Goal: Transaction & Acquisition: Purchase product/service

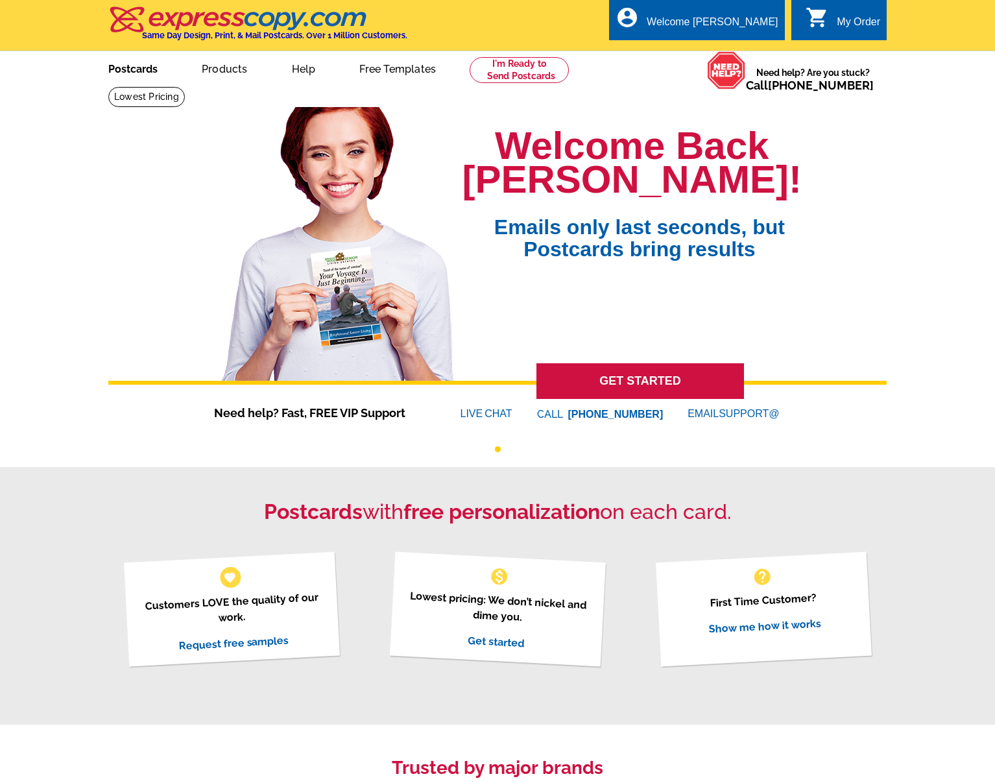
click at [119, 69] on link "Postcards" at bounding box center [133, 68] width 91 height 30
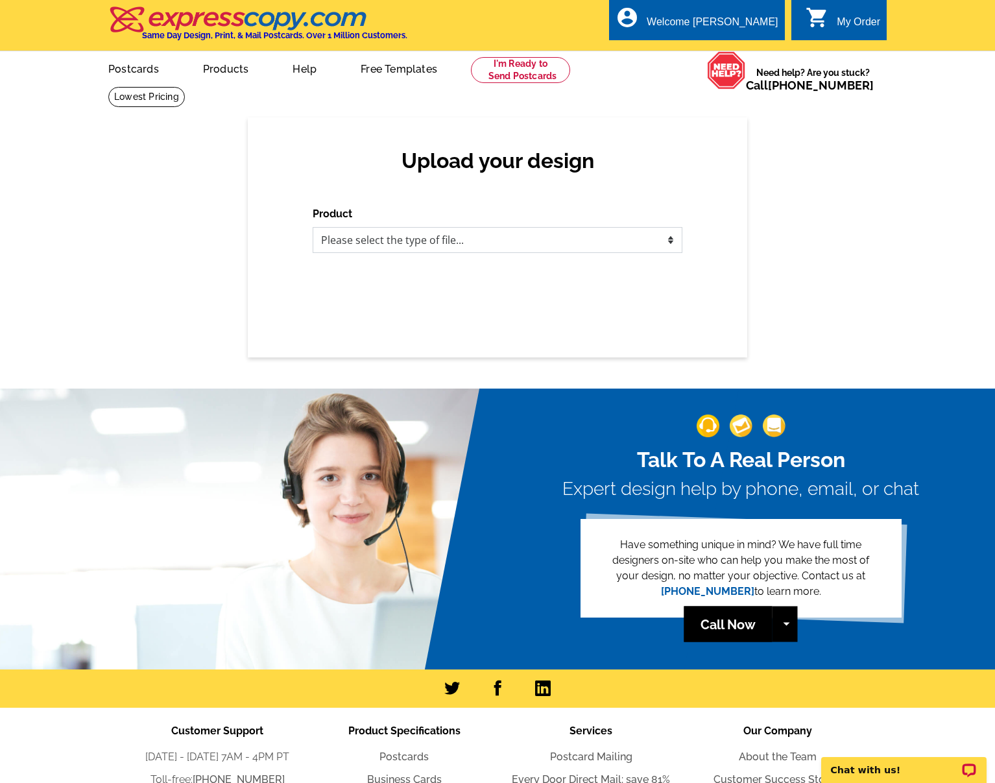
select select "1"
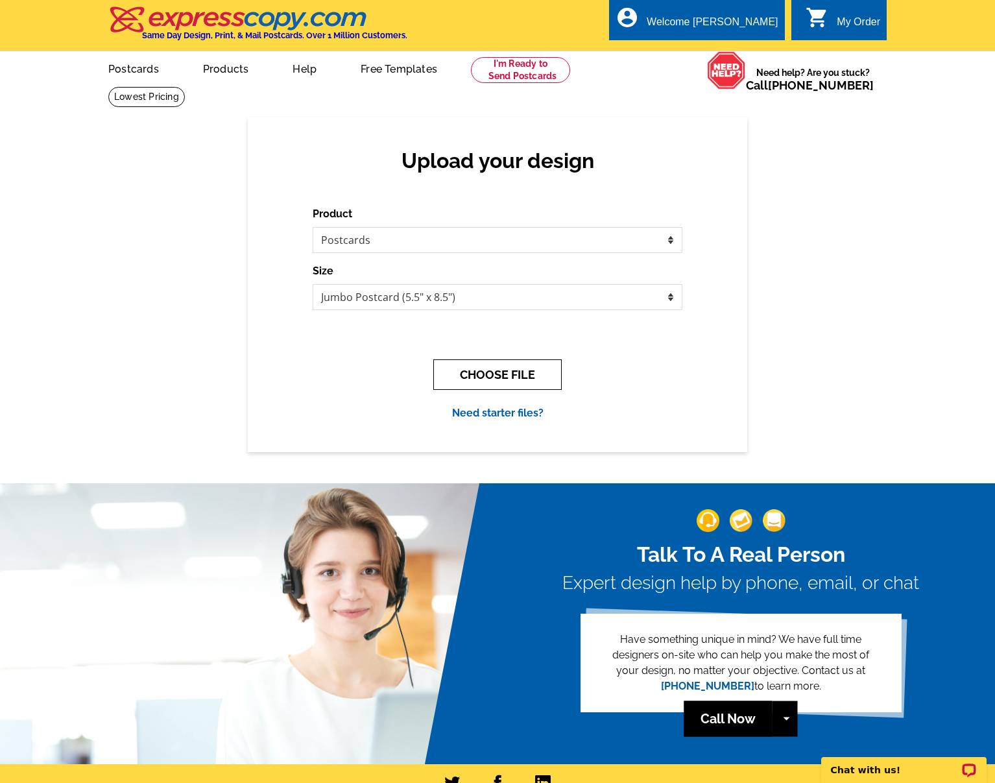
click at [473, 376] on button "CHOOSE FILE" at bounding box center [497, 374] width 128 height 30
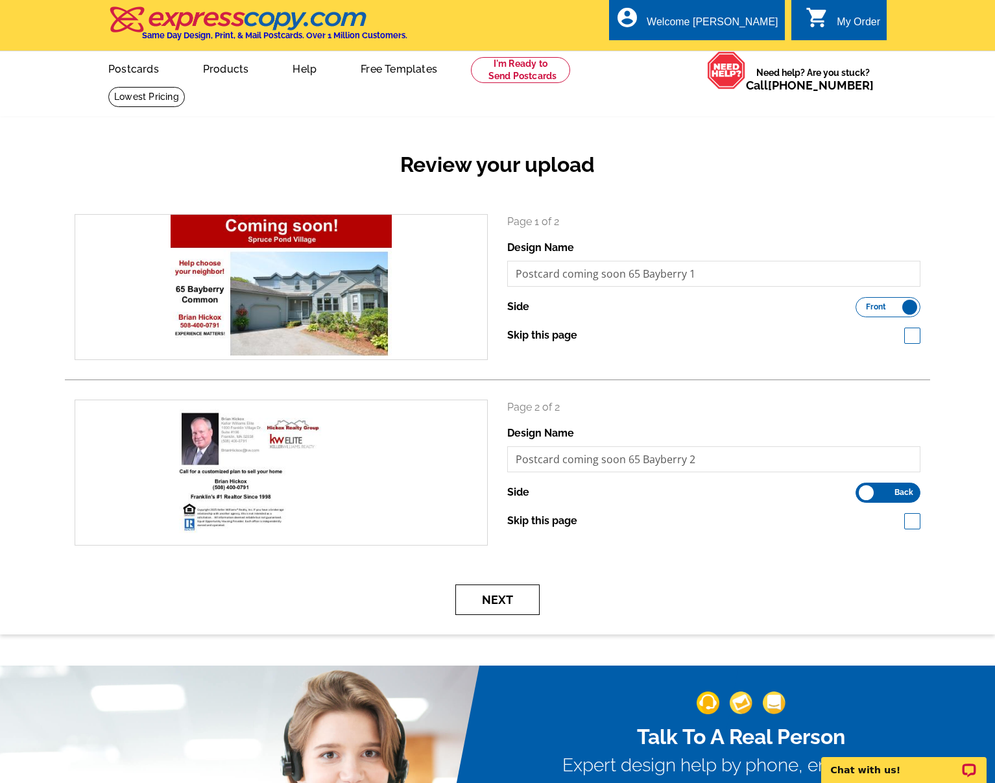
click at [493, 604] on button "Next" at bounding box center [497, 599] width 84 height 30
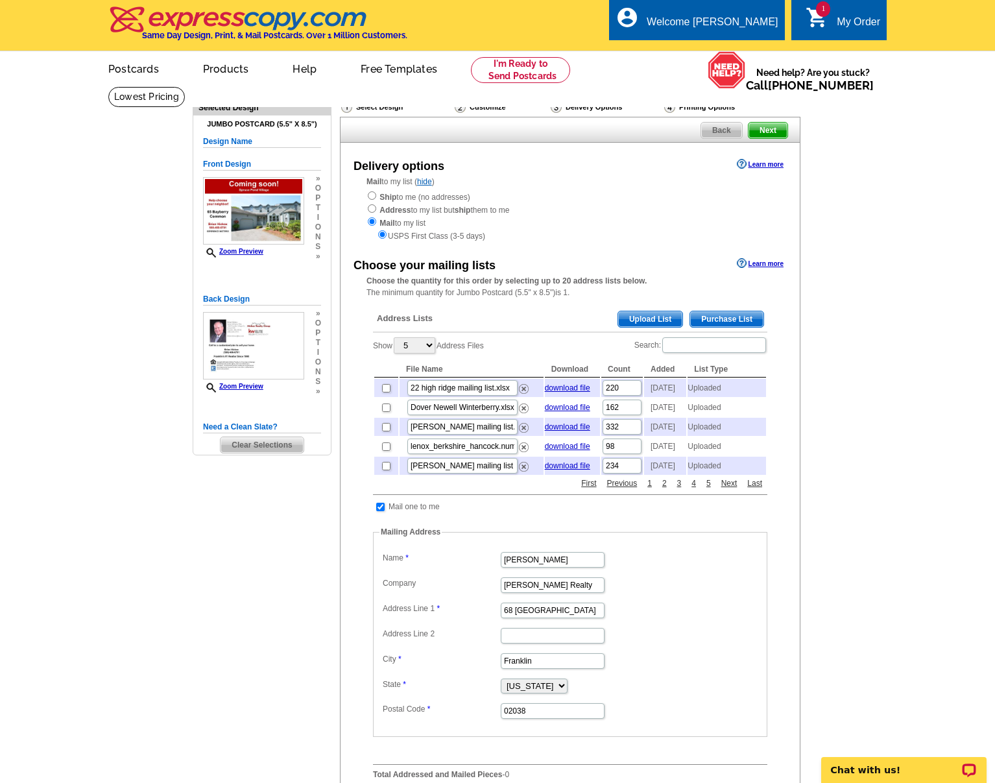
click at [646, 313] on span "Upload List" at bounding box center [650, 319] width 64 height 16
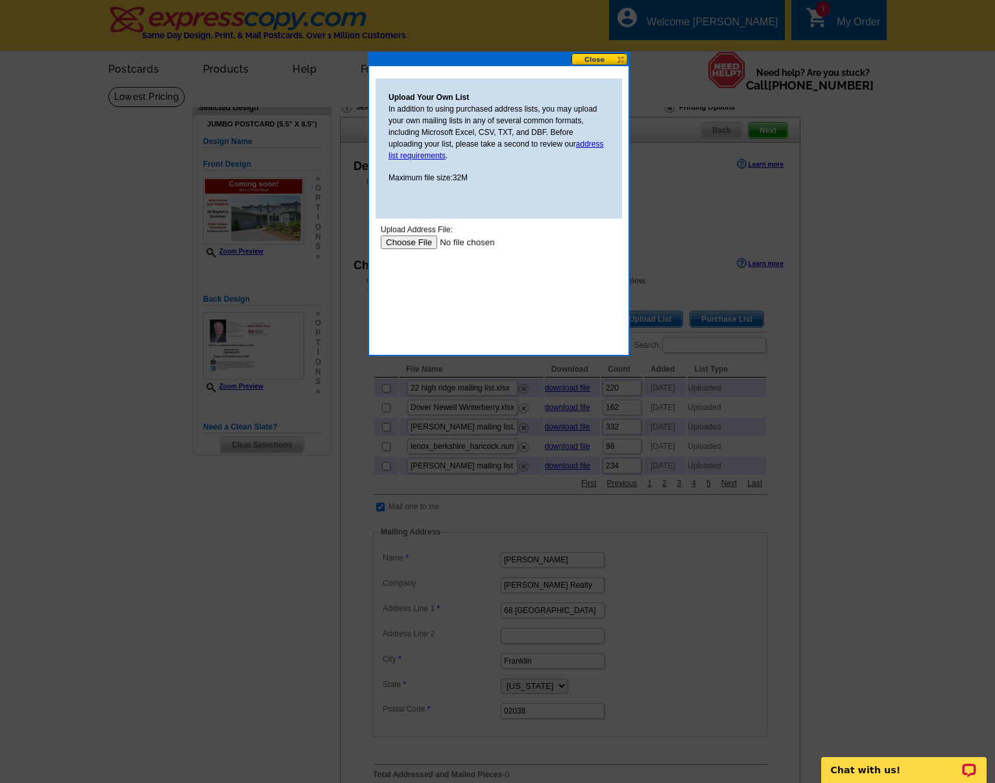
click at [407, 241] on input "file" at bounding box center [463, 242] width 164 height 14
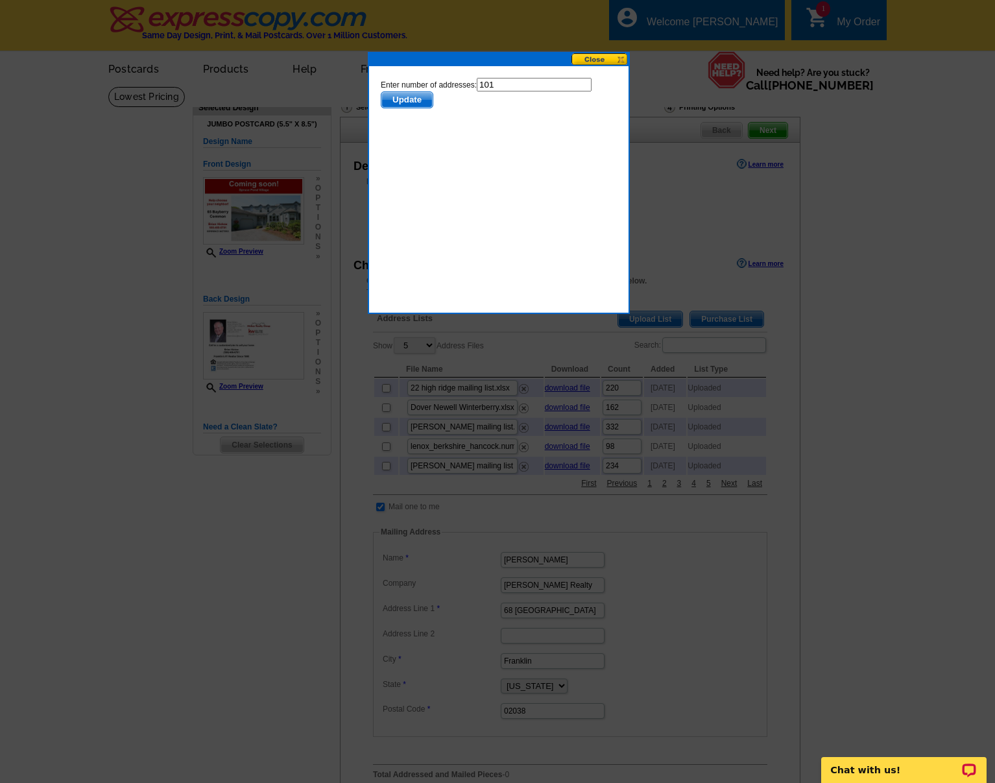
click html "Enter number of addresses: 101 Update"
click at [501, 82] on input "101" at bounding box center [534, 85] width 115 height 14
type input "100"
click at [405, 99] on button "Update" at bounding box center [407, 99] width 53 height 17
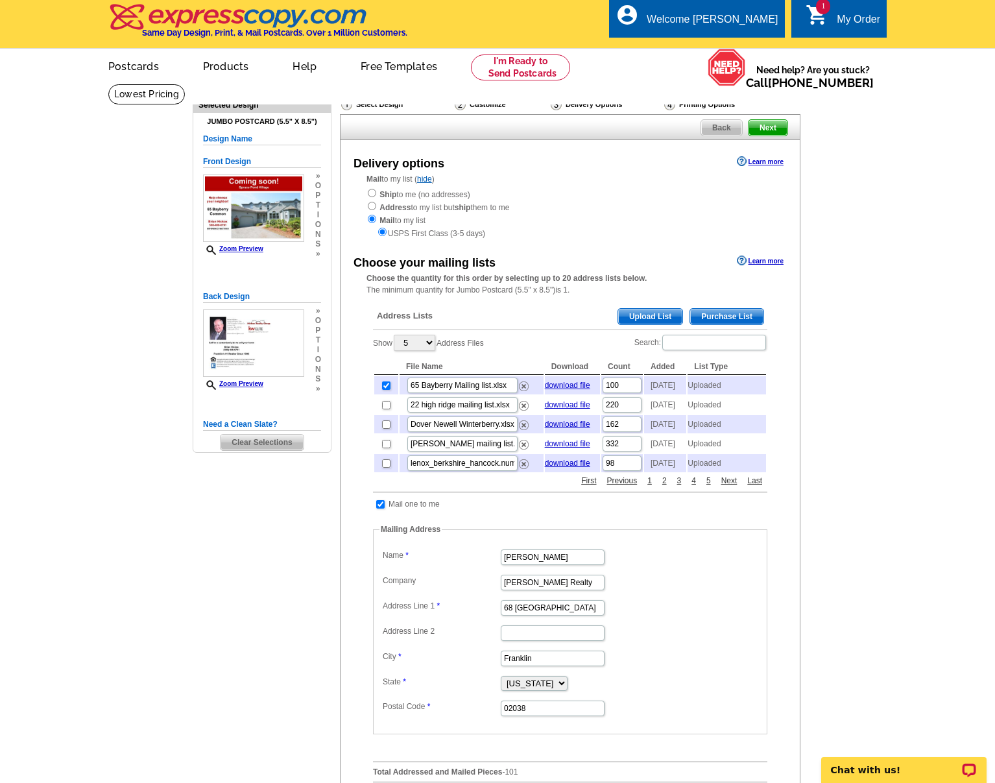
scroll to position [431, 0]
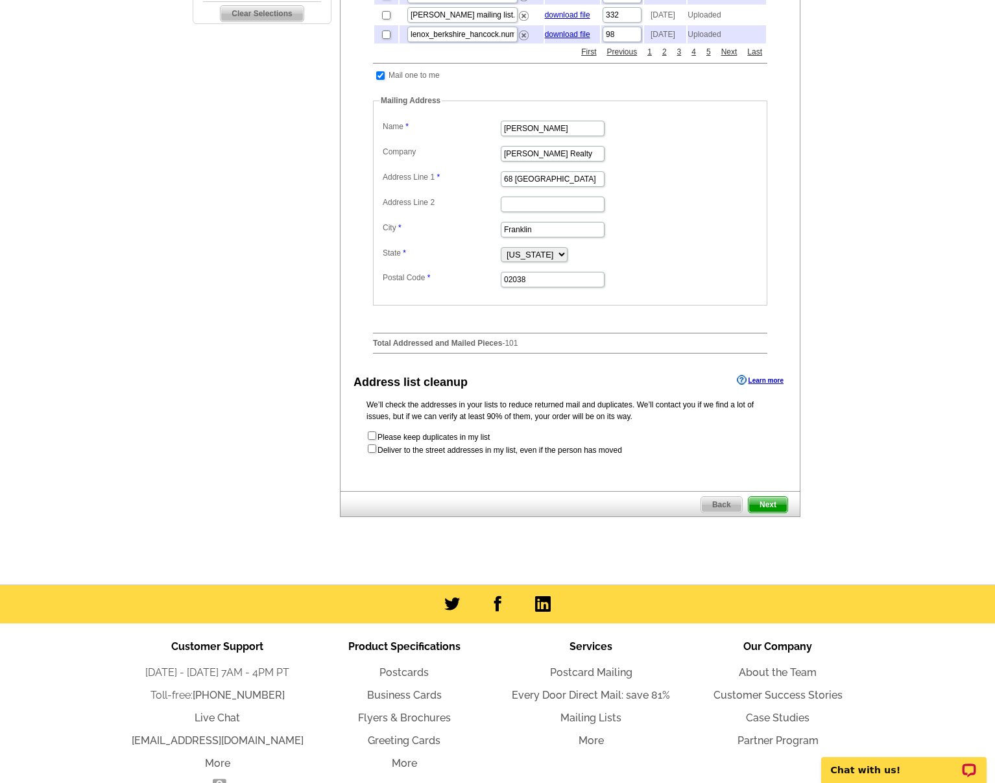
click at [374, 453] on input "checkbox" at bounding box center [372, 448] width 8 height 8
checkbox input "true"
radio input "true"
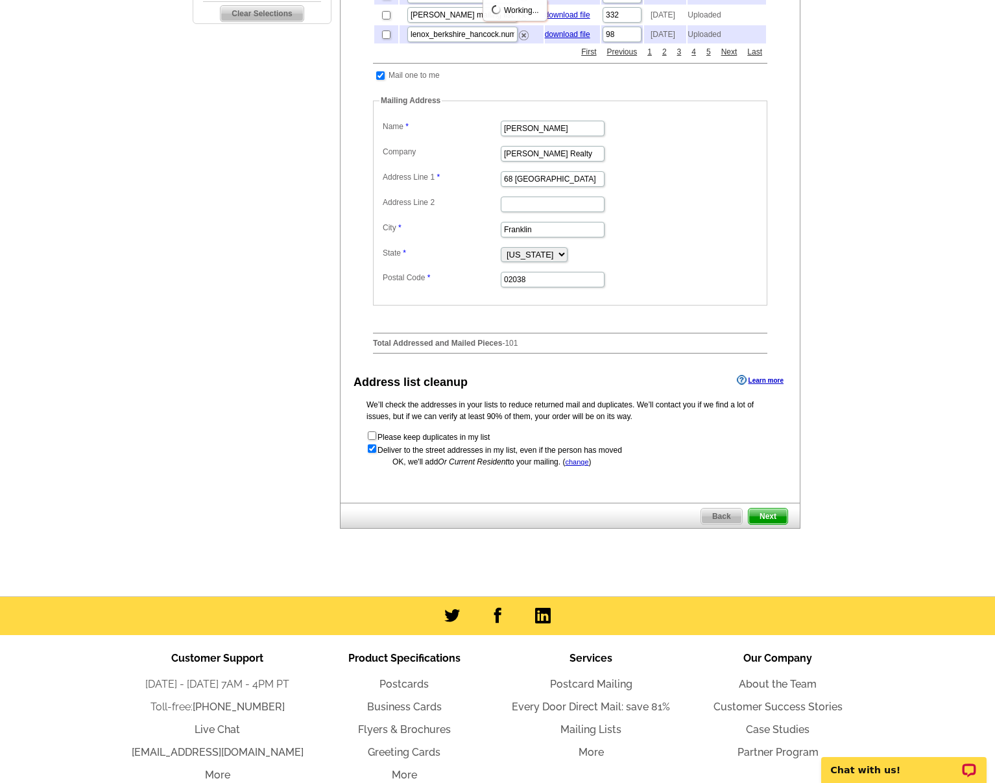
scroll to position [0, 0]
click at [761, 524] on span "Next" at bounding box center [767, 516] width 39 height 16
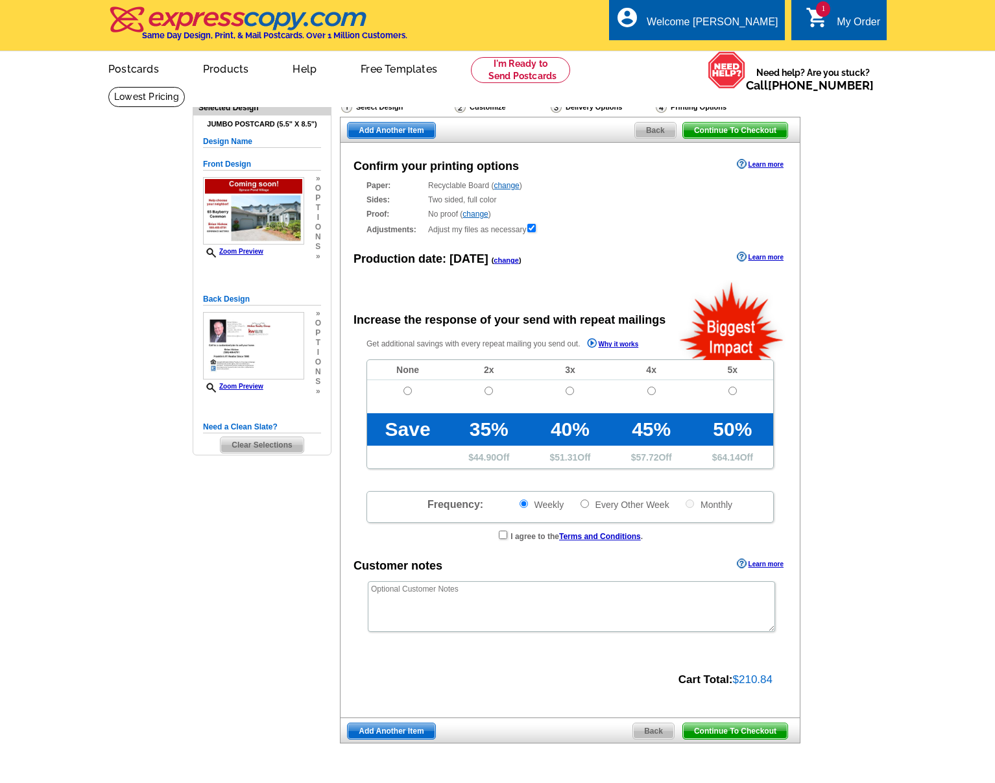
radio input "false"
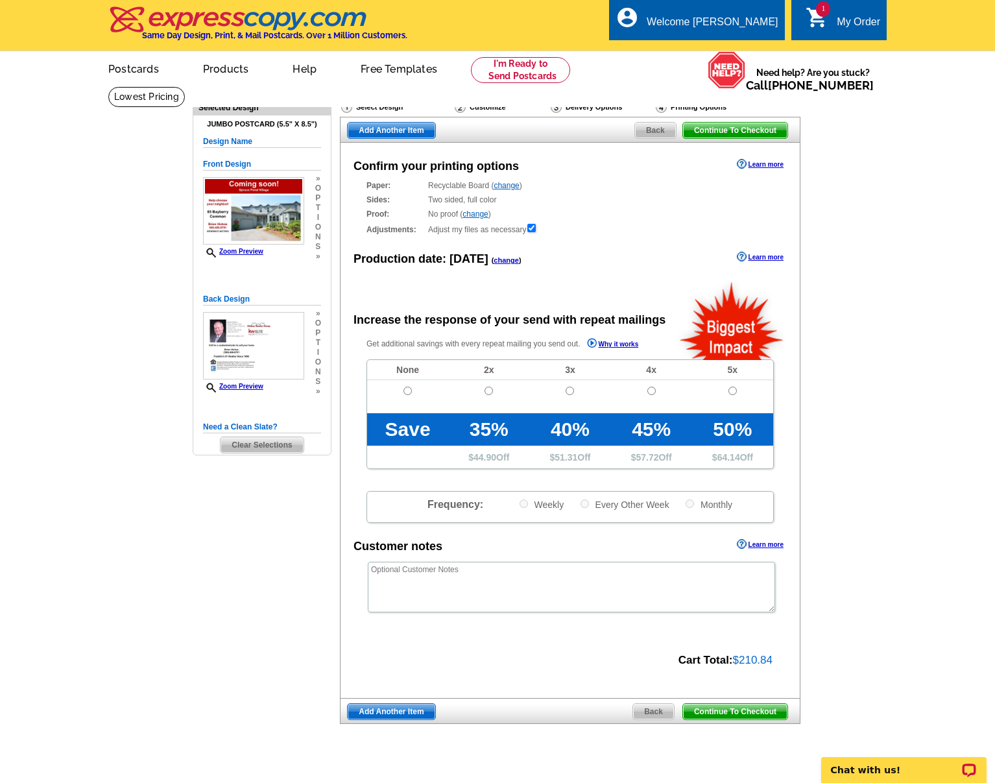
click at [405, 388] on input "radio" at bounding box center [407, 390] width 8 height 8
radio input "true"
click at [703, 708] on span "Continue To Checkout" at bounding box center [735, 712] width 104 height 16
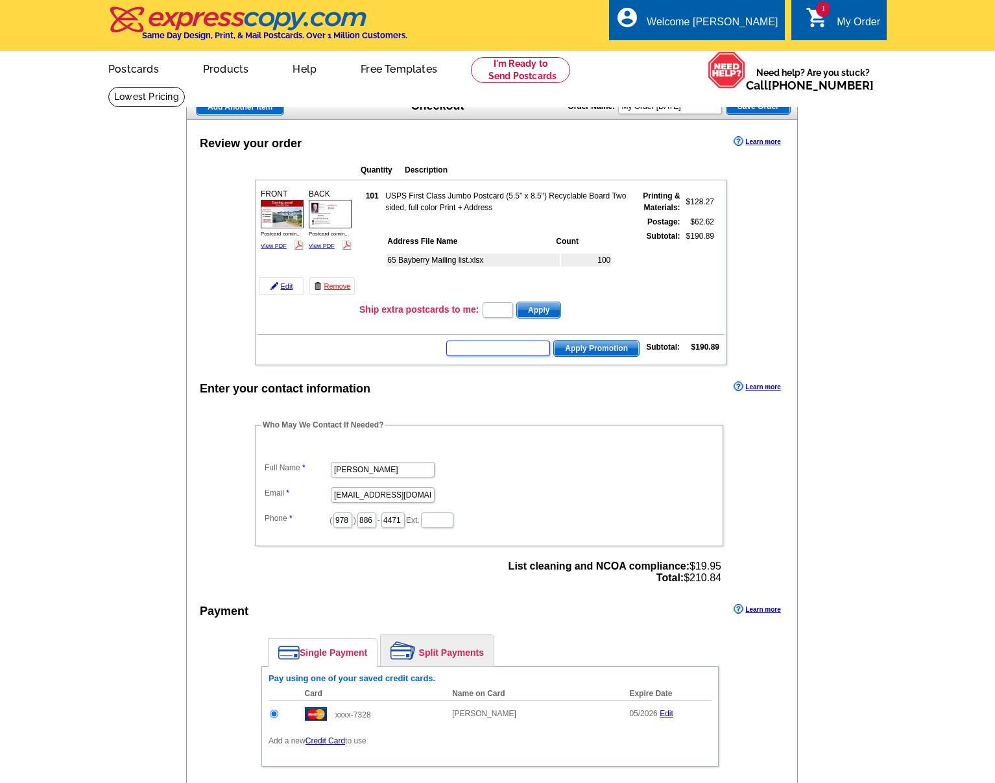
click at [483, 352] on input "text" at bounding box center [498, 348] width 104 height 16
type input "e3025"
click at [600, 353] on span "Apply Promotion" at bounding box center [596, 348] width 85 height 16
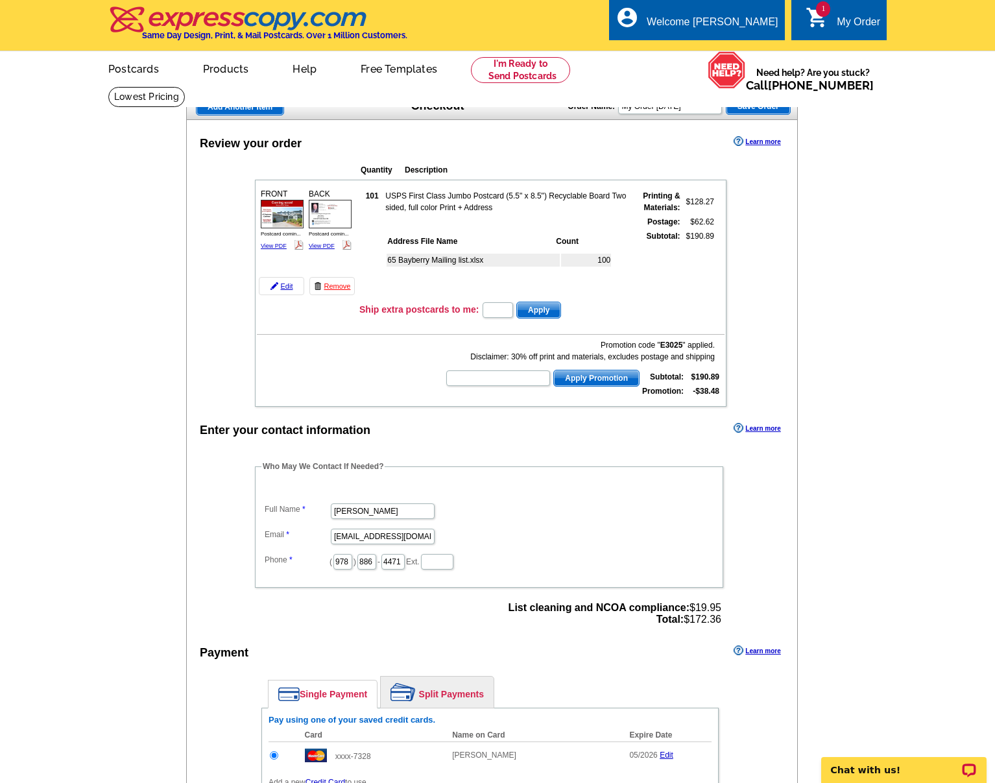
click at [550, 311] on span "Apply" at bounding box center [538, 310] width 43 height 16
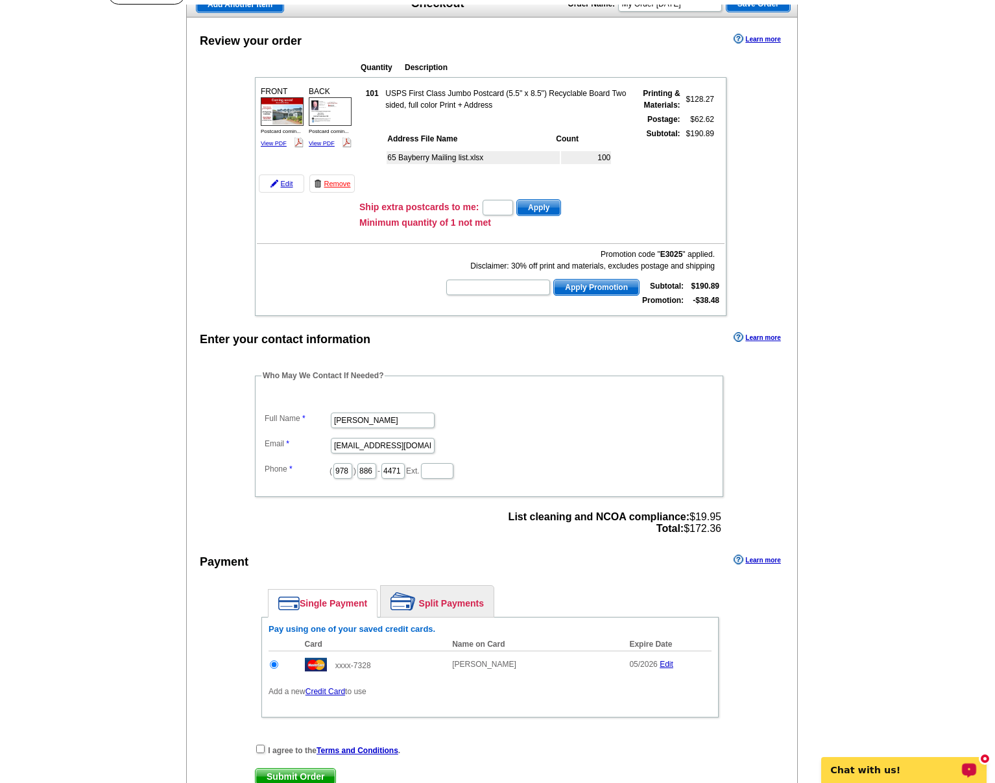
scroll to position [216, 0]
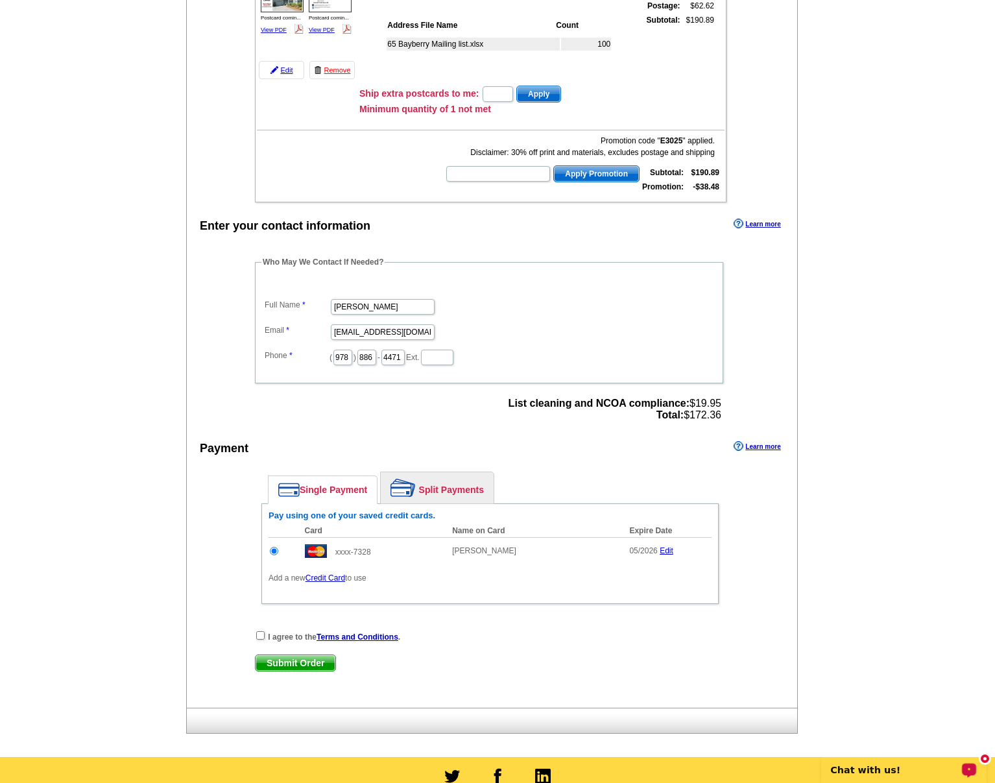
click at [261, 635] on input "checkbox" at bounding box center [260, 635] width 8 height 8
checkbox input "true"
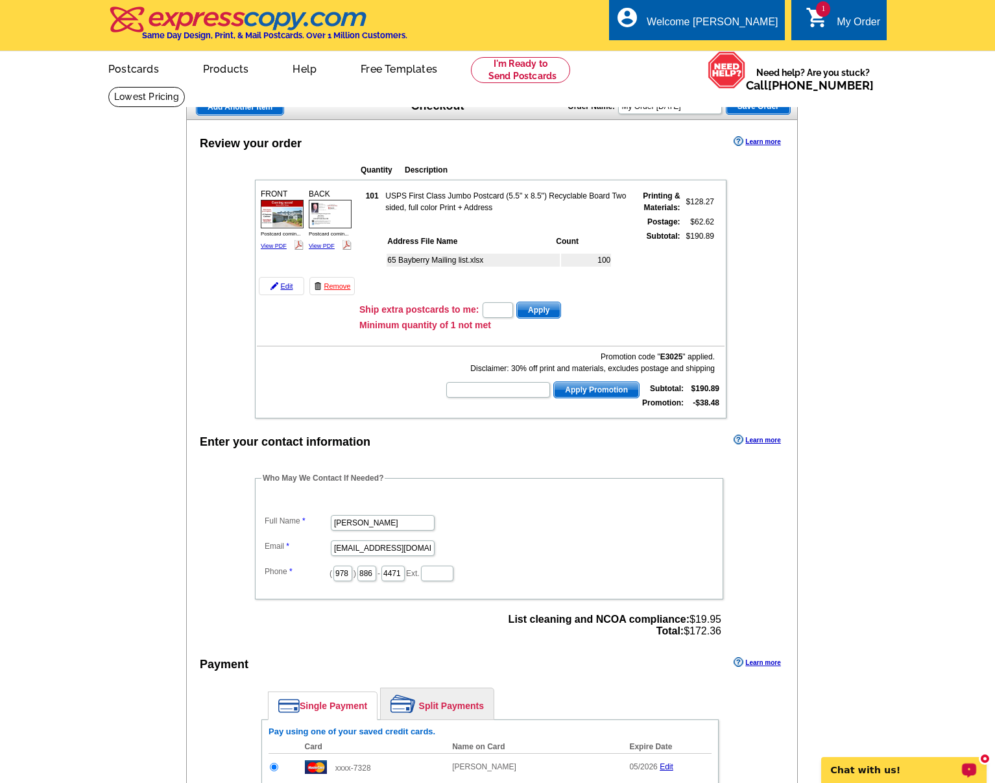
scroll to position [374, 0]
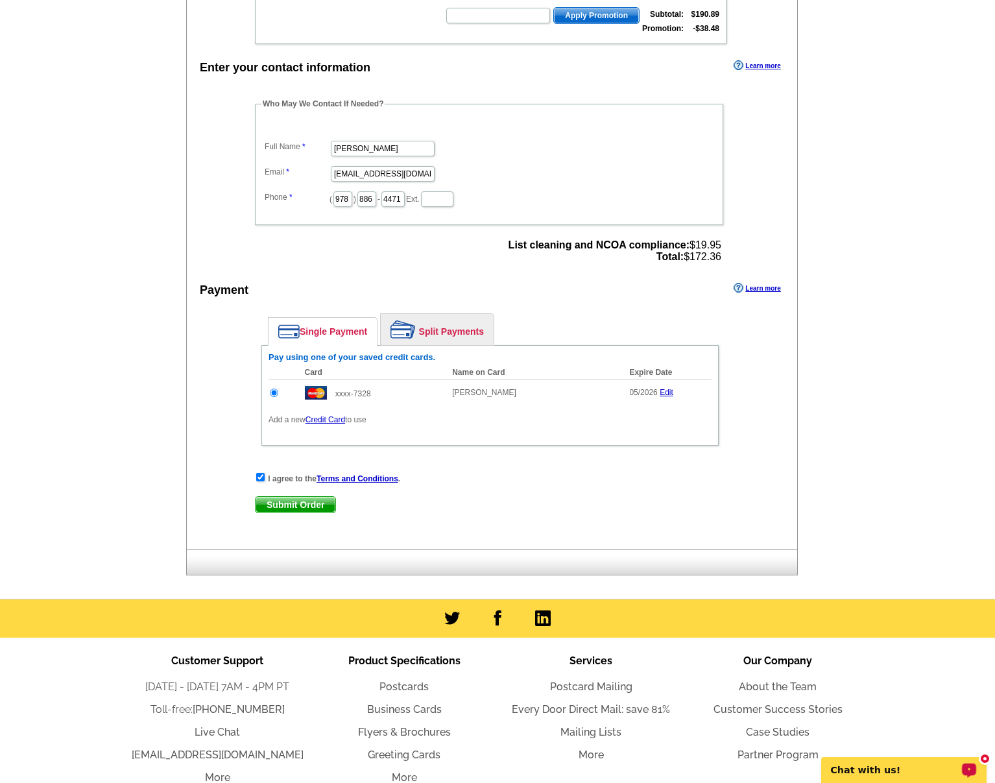
click at [278, 502] on span "Submit Order" at bounding box center [295, 505] width 80 height 16
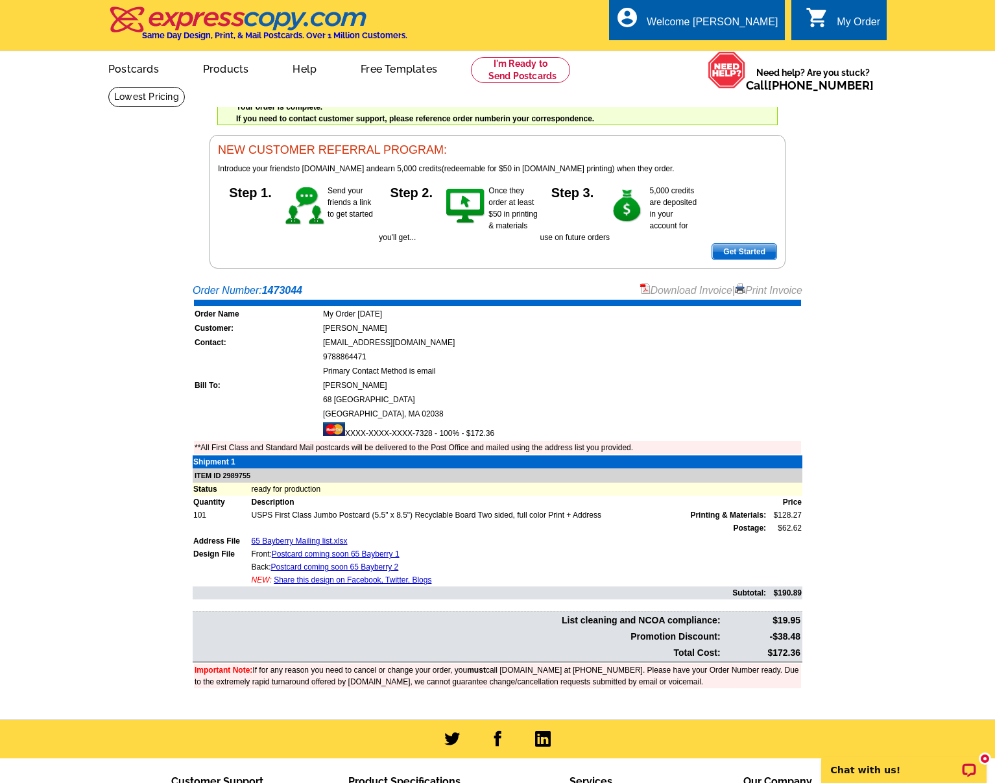
click at [684, 288] on link "Download Invoice" at bounding box center [686, 290] width 92 height 11
